Goal: Information Seeking & Learning: Learn about a topic

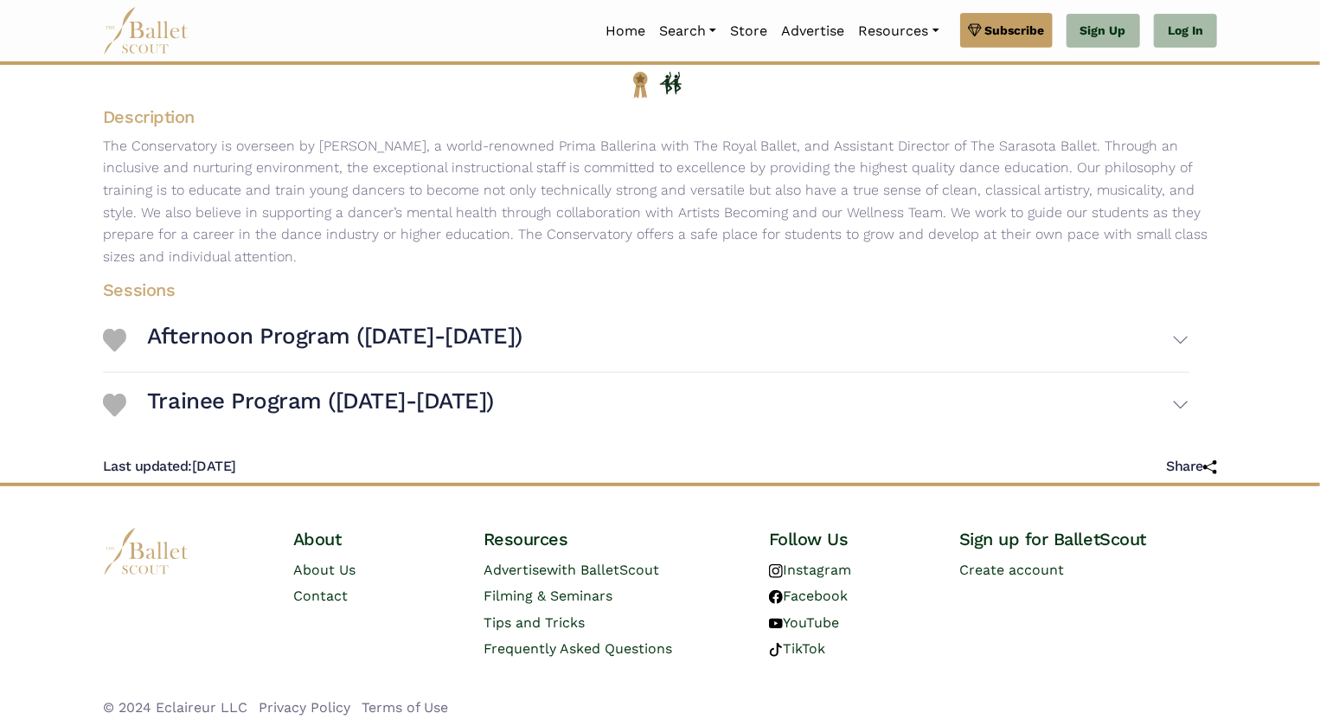
scroll to position [256, 0]
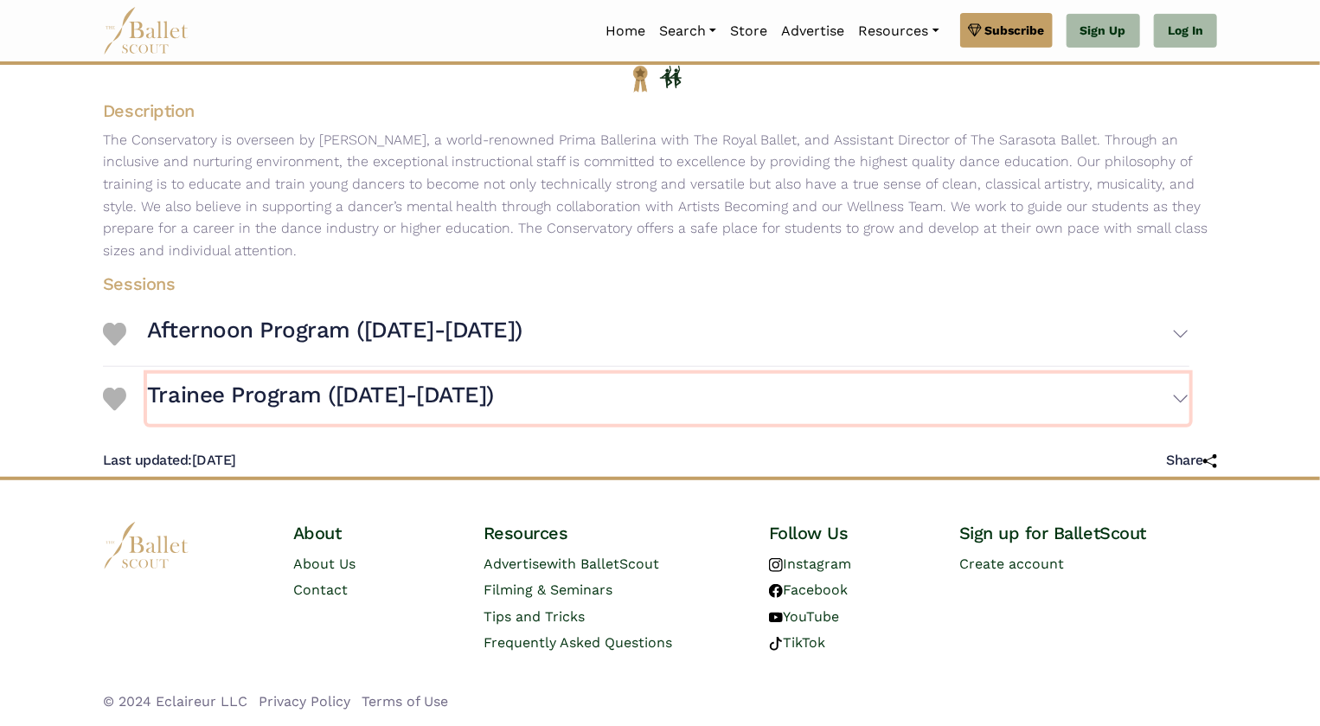
click at [622, 407] on button "Trainee Program ([DATE]-[DATE])" at bounding box center [668, 399] width 1042 height 50
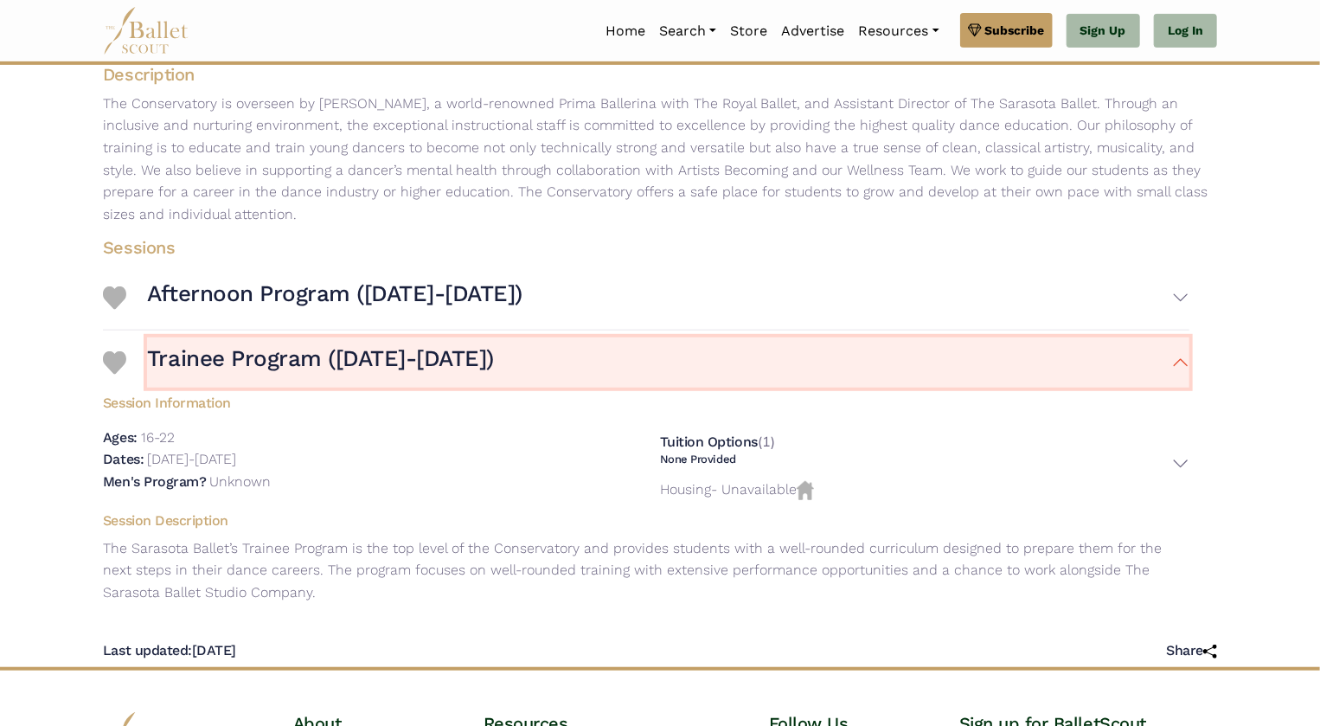
scroll to position [301, 0]
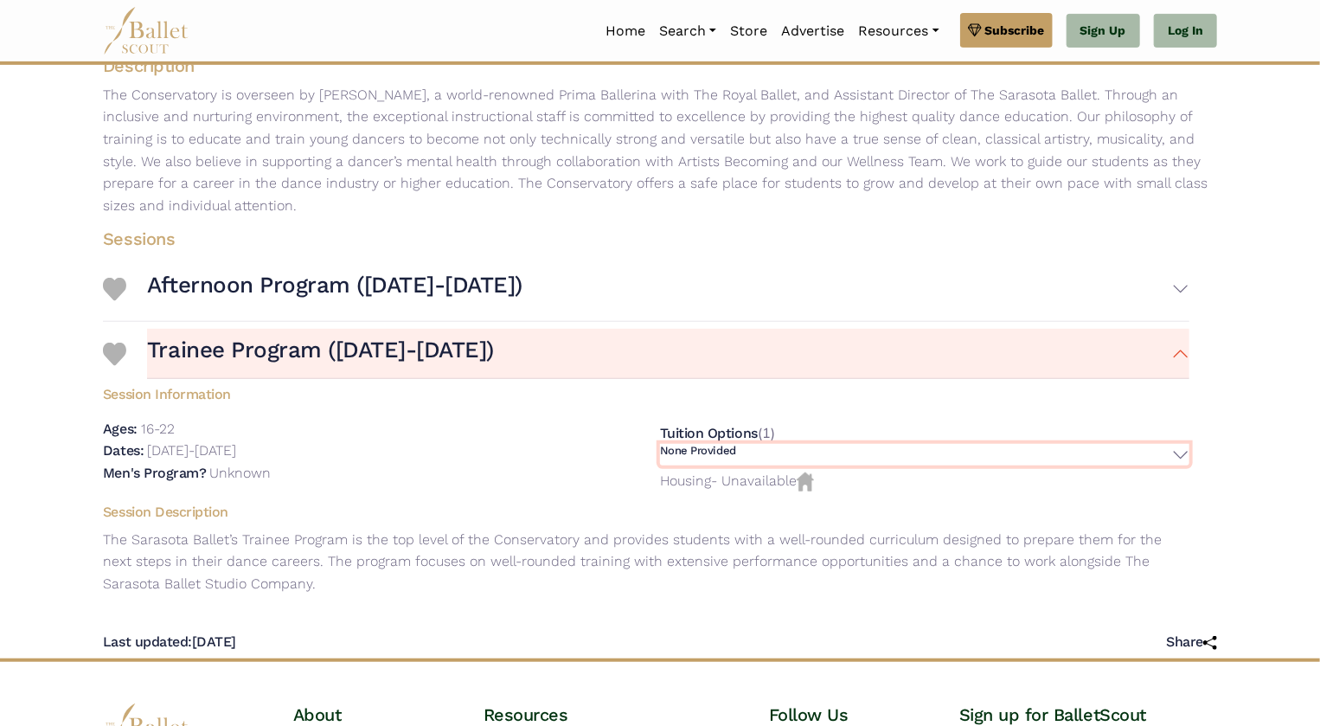
click at [717, 452] on h6 "None Provided" at bounding box center [698, 451] width 76 height 15
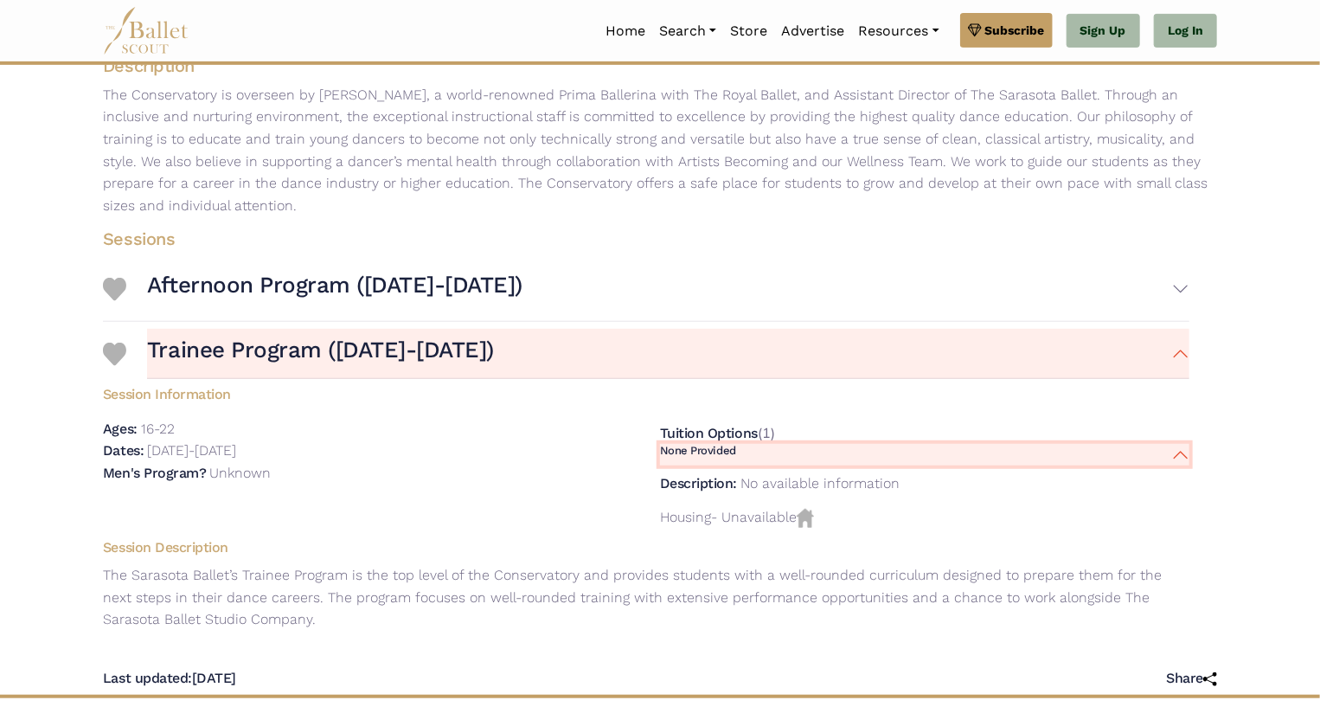
click at [764, 448] on button "None Provided" at bounding box center [924, 455] width 529 height 22
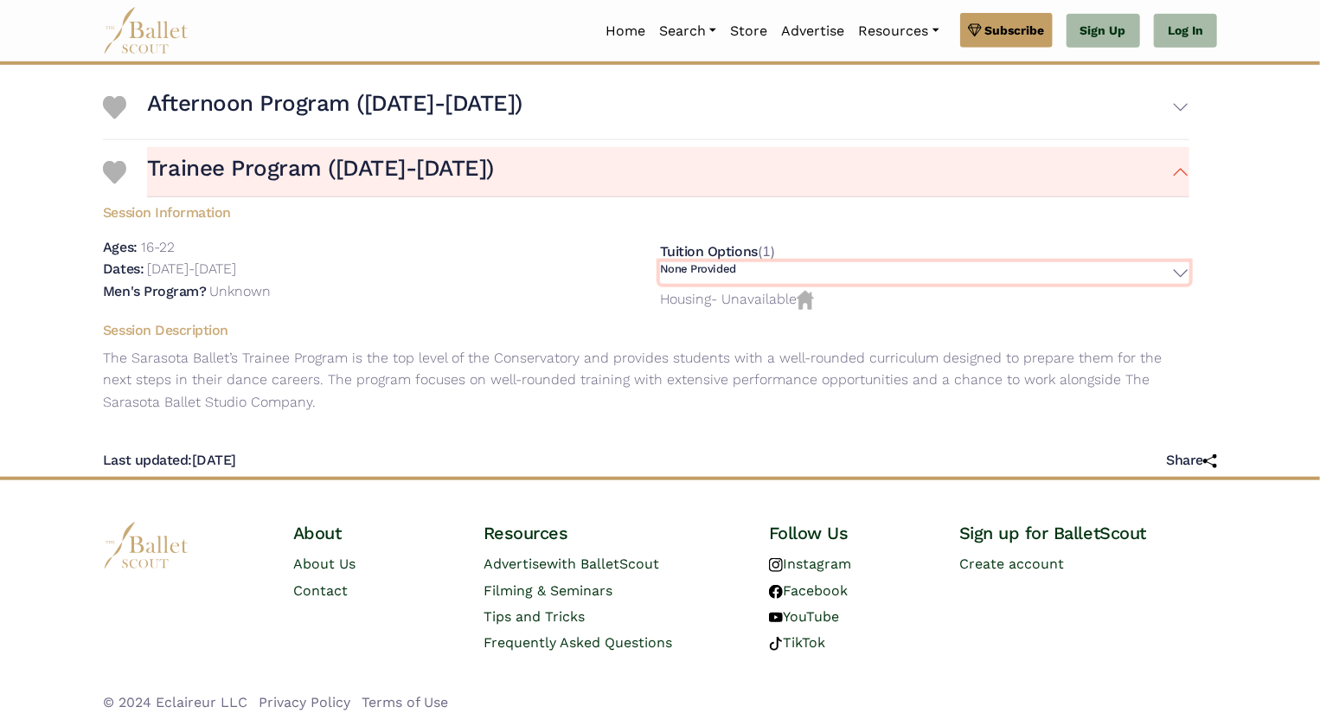
scroll to position [0, 0]
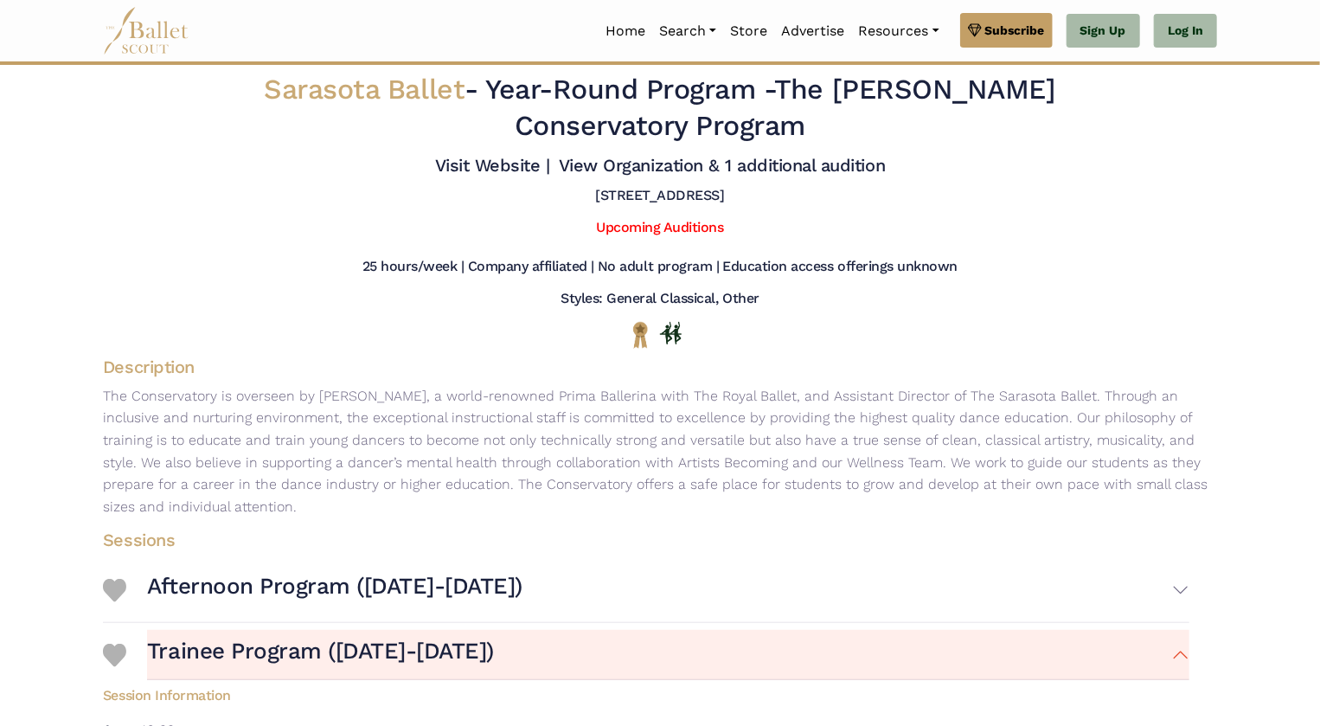
click at [109, 29] on img at bounding box center [146, 31] width 87 height 48
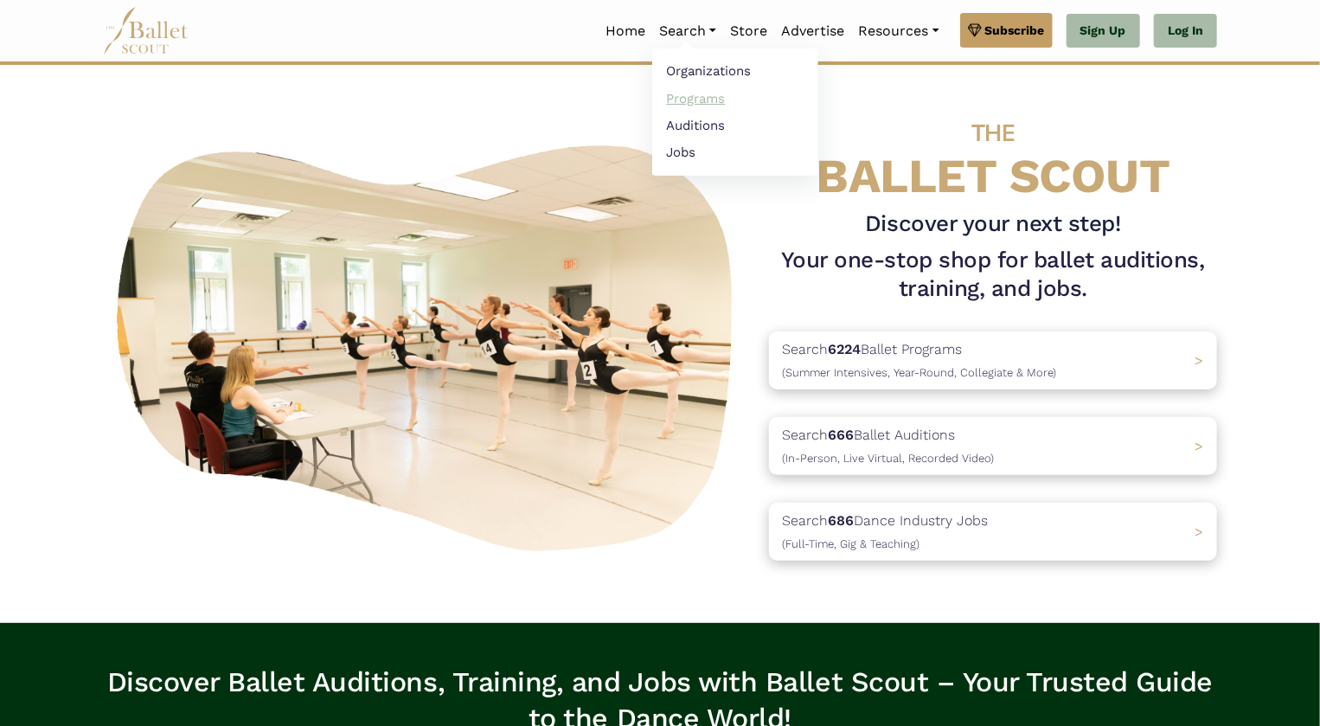
click at [701, 97] on link "Programs" at bounding box center [735, 98] width 166 height 27
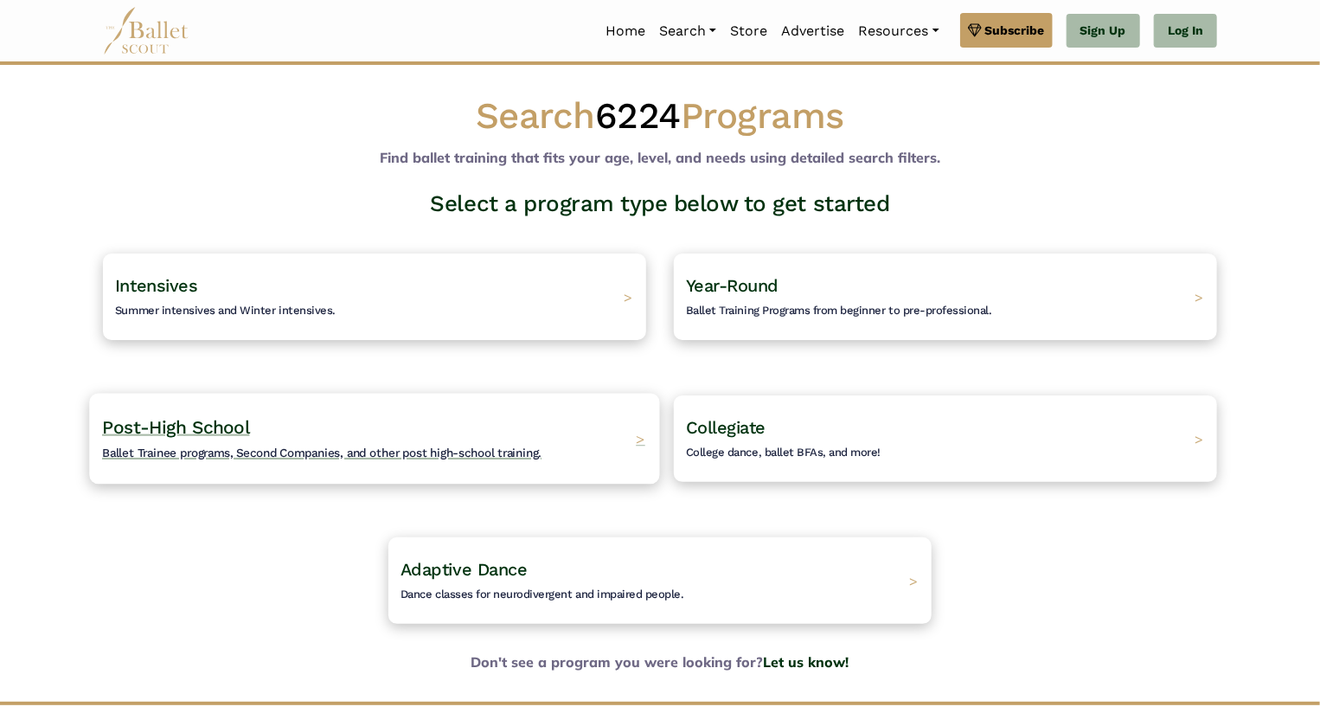
click at [288, 426] on h4 "Post-High School Ballet Trainee programs, Second Companies, and other post high…" at bounding box center [321, 439] width 439 height 48
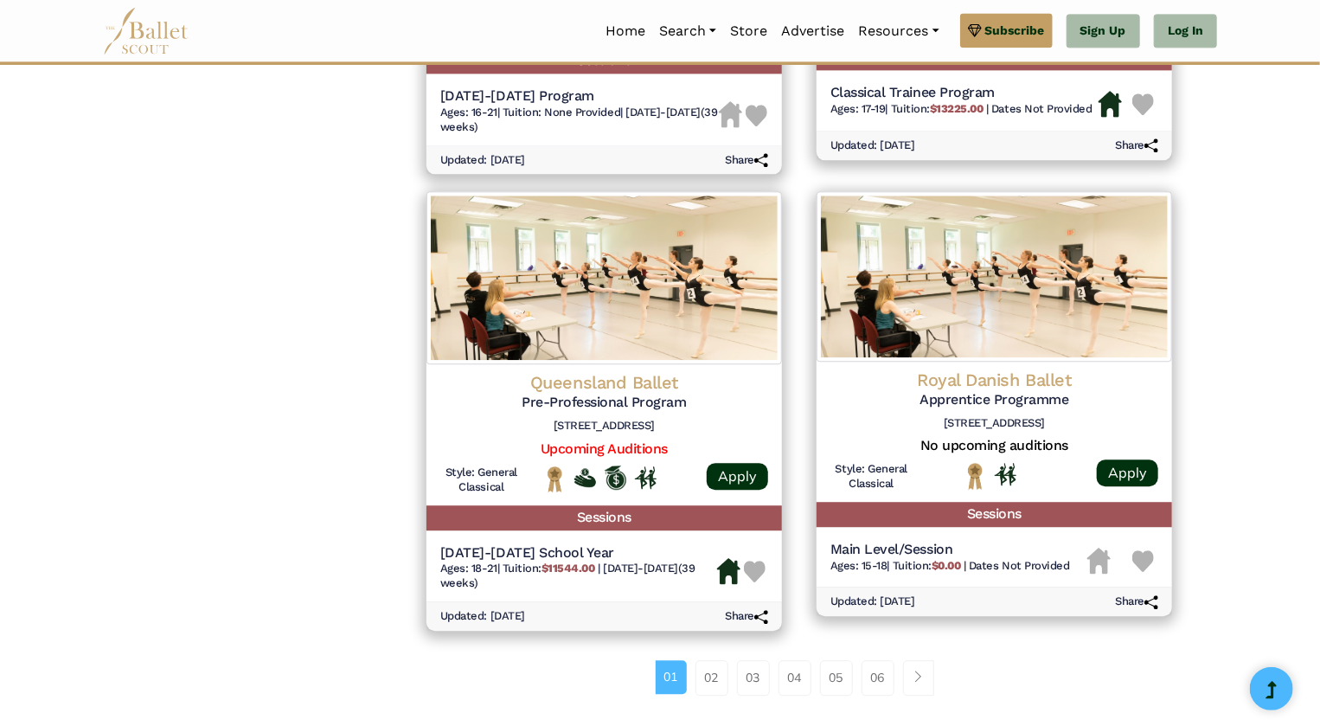
scroll to position [2055, 0]
